Goal: Book appointment/travel/reservation

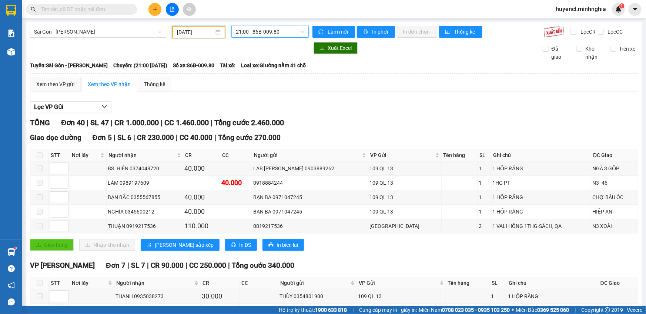
click at [198, 33] on input "[DATE]" at bounding box center [195, 32] width 37 height 8
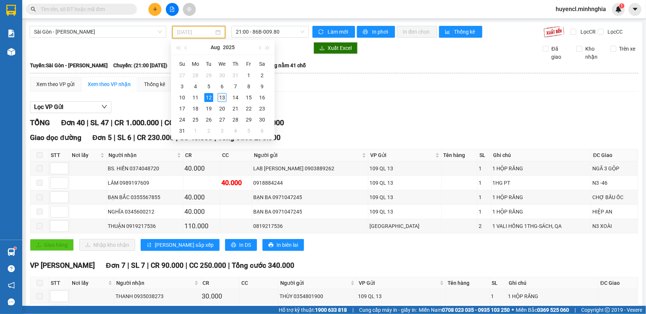
click at [218, 99] on div "13" at bounding box center [222, 97] width 9 height 9
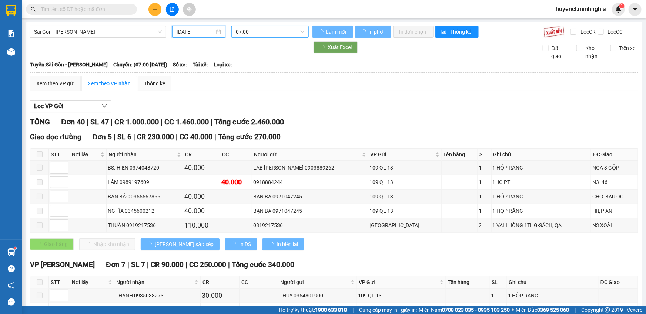
type input "[DATE]"
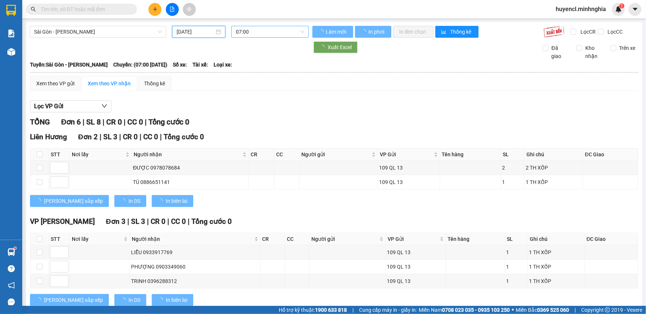
click at [274, 33] on span "07:00" at bounding box center [270, 31] width 68 height 11
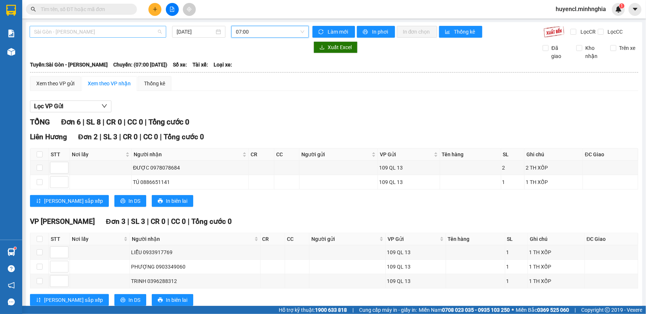
click at [118, 30] on span "Sài Gòn - [PERSON_NAME]" at bounding box center [98, 31] width 128 height 11
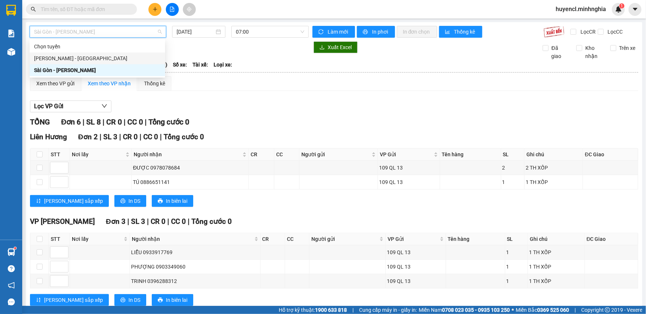
click at [135, 60] on div "[PERSON_NAME] - [GEOGRAPHIC_DATA]" at bounding box center [97, 58] width 127 height 8
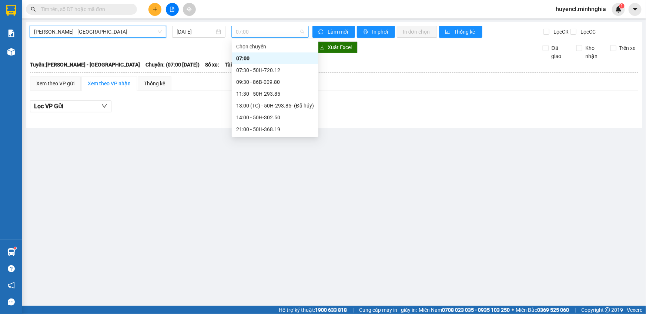
click at [285, 34] on span "07:00" at bounding box center [270, 31] width 68 height 11
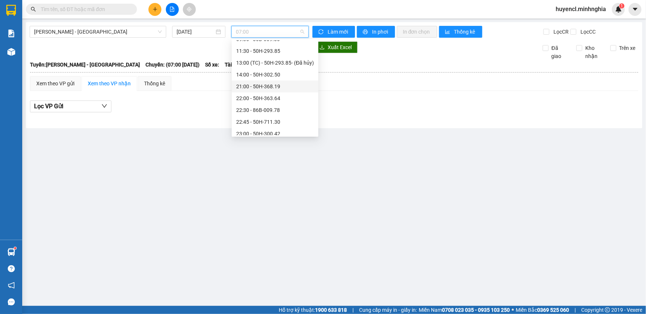
scroll to position [71, 0]
click at [107, 34] on span "[PERSON_NAME] - [GEOGRAPHIC_DATA]" at bounding box center [98, 31] width 128 height 11
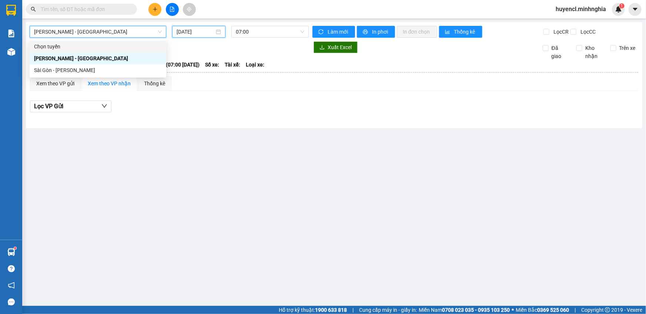
drag, startPoint x: 195, startPoint y: 32, endPoint x: 205, endPoint y: 31, distance: 9.6
click at [200, 30] on input "[DATE]" at bounding box center [195, 32] width 38 height 8
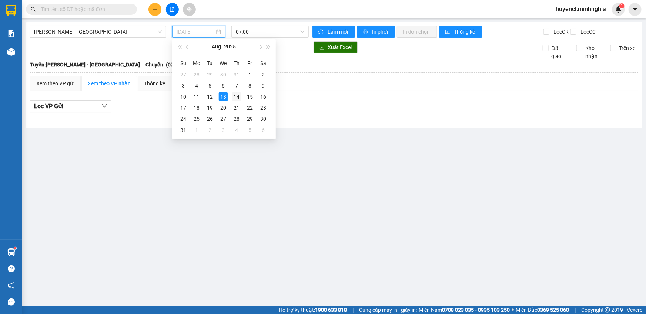
click at [236, 100] on div "14" at bounding box center [236, 96] width 9 height 9
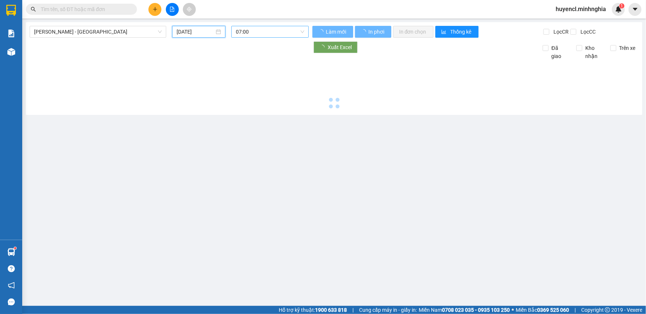
type input "[DATE]"
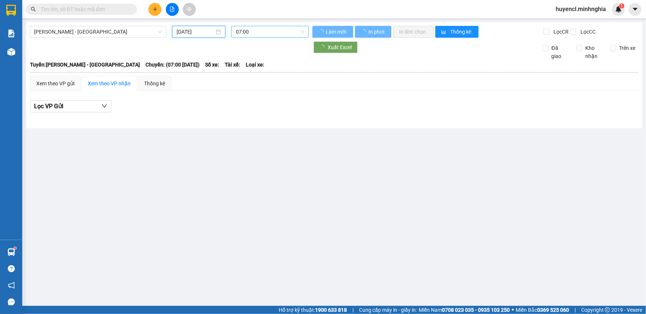
click at [264, 33] on span "07:00" at bounding box center [270, 31] width 68 height 11
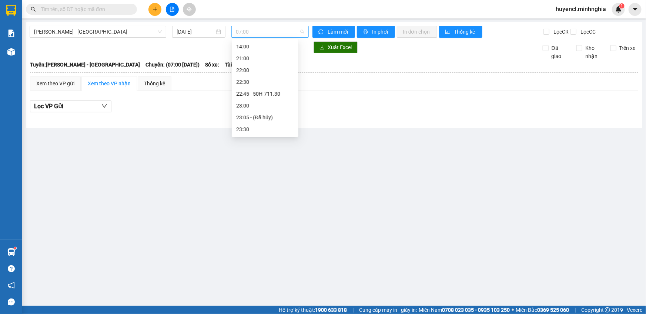
scroll to position [11, 0]
click at [109, 36] on span "[PERSON_NAME] - [GEOGRAPHIC_DATA]" at bounding box center [98, 31] width 128 height 11
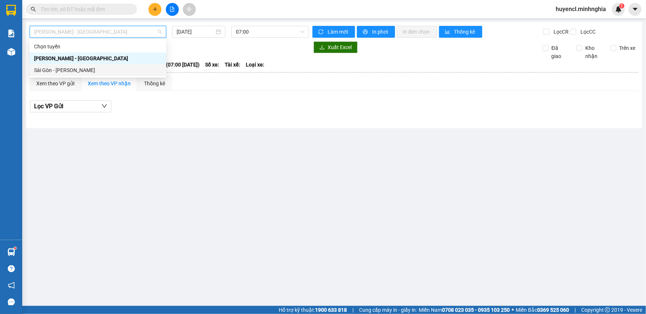
click at [97, 74] on div "Sài Gòn - [PERSON_NAME]" at bounding box center [98, 70] width 128 height 8
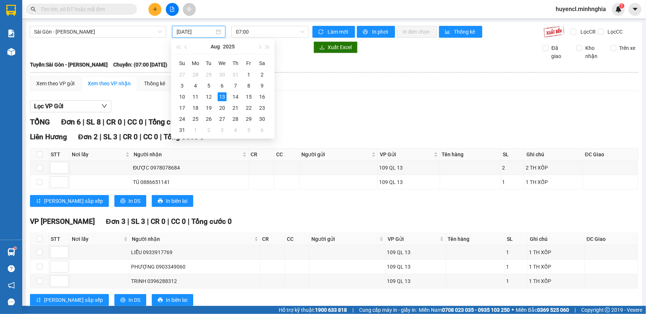
click at [190, 31] on input "[DATE]" at bounding box center [195, 32] width 38 height 8
click at [213, 97] on div "12" at bounding box center [208, 96] width 9 height 9
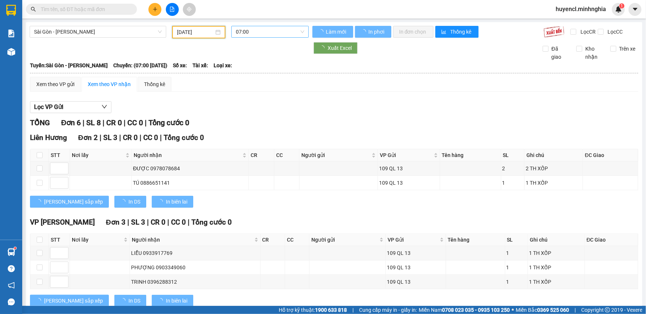
type input "[DATE]"
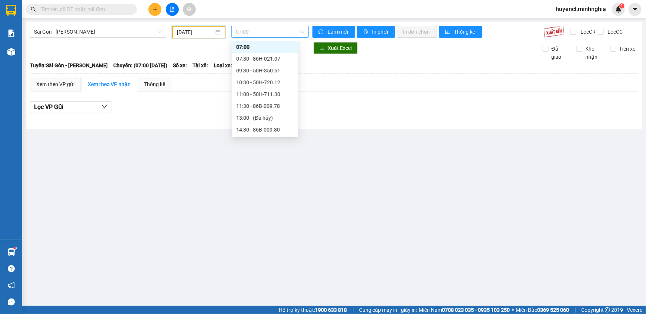
click at [279, 33] on span "07:00" at bounding box center [270, 31] width 68 height 11
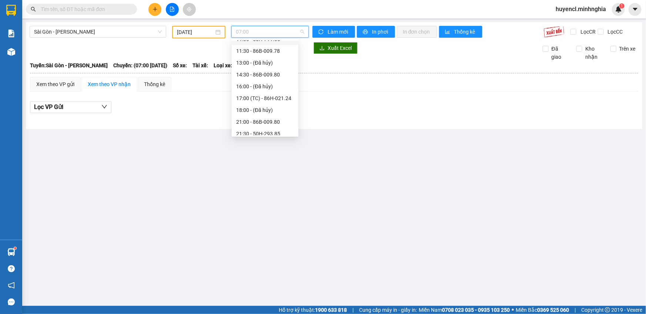
scroll to position [82, 0]
click at [266, 106] on div "21:00 - 86B-009.80" at bounding box center [265, 106] width 58 height 8
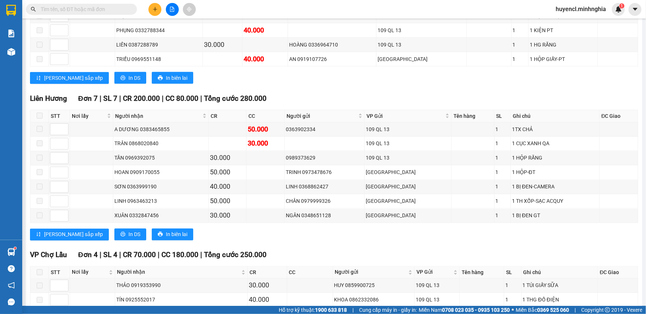
scroll to position [639, 0]
